Goal: Task Accomplishment & Management: Use online tool/utility

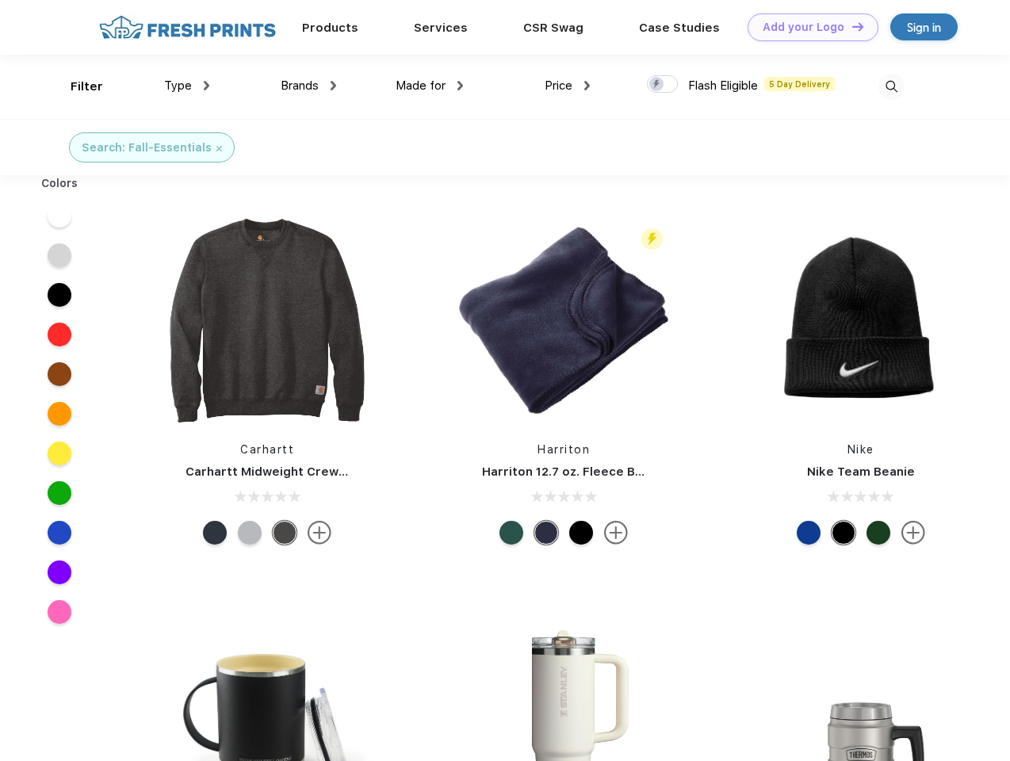
scroll to position [1, 0]
click at [807, 27] on link "Add your Logo Design Tool" at bounding box center [813, 27] width 131 height 28
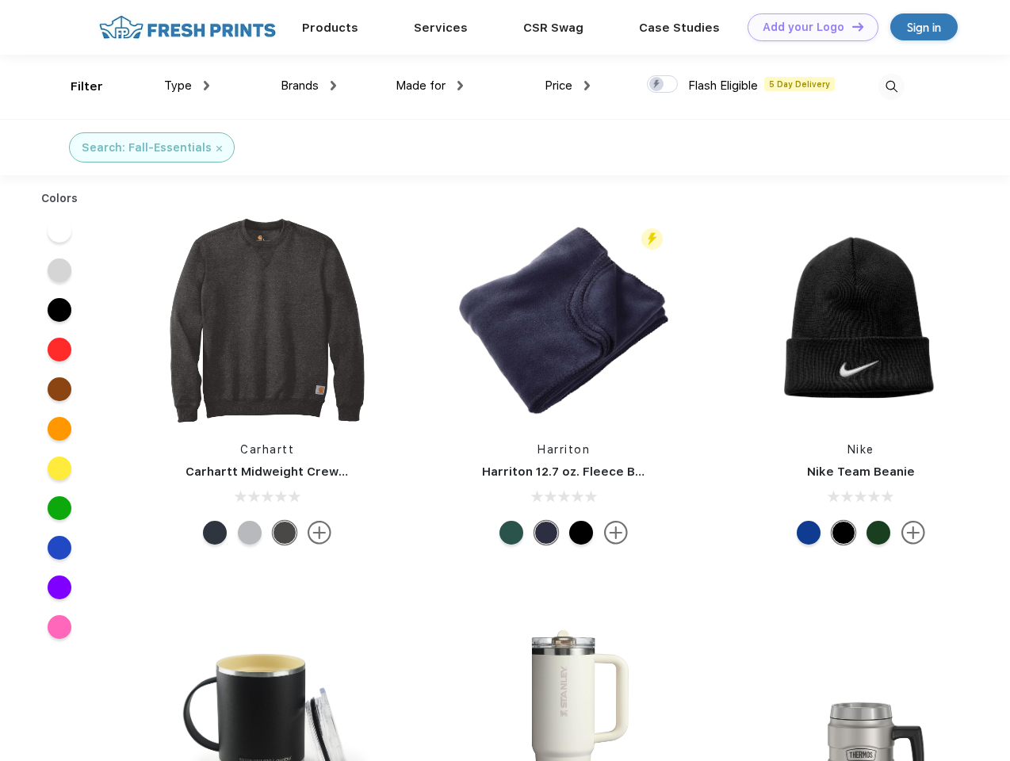
click at [0, 0] on div "Design Tool" at bounding box center [0, 0] width 0 height 0
click at [851, 26] on link "Add your Logo Design Tool" at bounding box center [813, 27] width 131 height 28
click at [76, 86] on div "Filter" at bounding box center [87, 87] width 33 height 18
click at [187, 86] on span "Type" at bounding box center [178, 86] width 28 height 14
click at [308, 86] on span "Brands" at bounding box center [300, 86] width 38 height 14
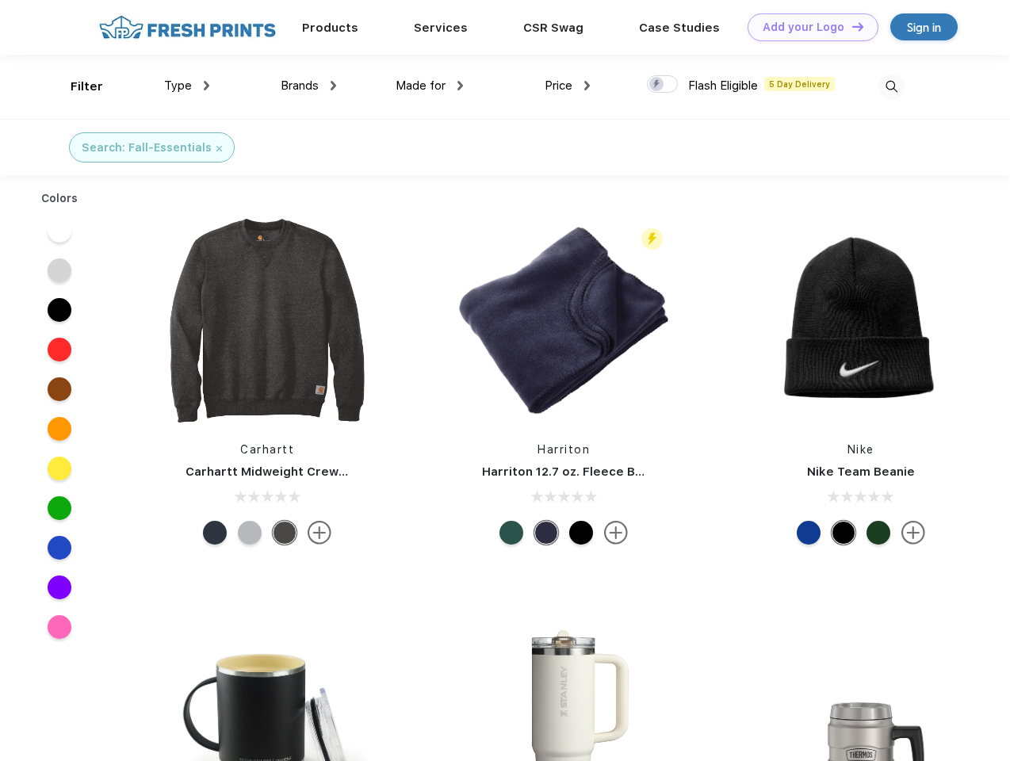
click at [430, 86] on span "Made for" at bounding box center [421, 86] width 50 height 14
click at [568, 86] on span "Price" at bounding box center [559, 86] width 28 height 14
click at [663, 85] on div at bounding box center [662, 83] width 31 height 17
click at [657, 85] on input "checkbox" at bounding box center [652, 80] width 10 height 10
click at [891, 86] on img at bounding box center [892, 87] width 26 height 26
